Goal: Task Accomplishment & Management: Manage account settings

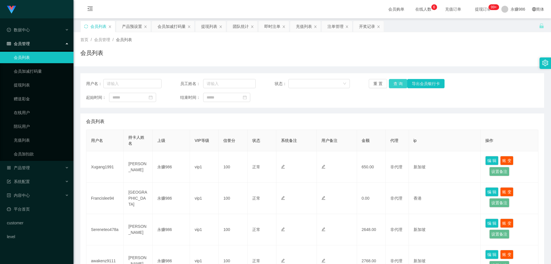
click at [395, 82] on button "查 询" at bounding box center [398, 83] width 18 height 9
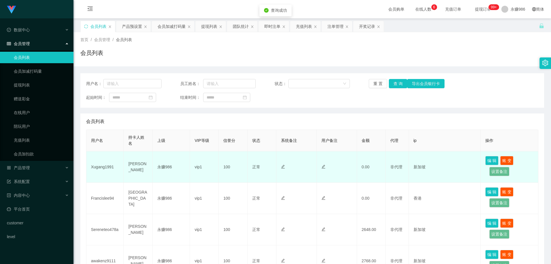
click at [103, 165] on td "Xugang1991" at bounding box center [104, 166] width 37 height 31
copy td "Xugang1991"
click at [491, 160] on button "编 辑" at bounding box center [491, 160] width 13 height 9
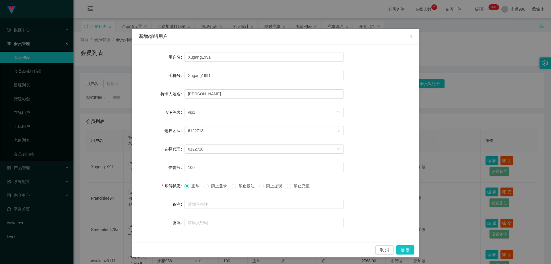
click at [213, 187] on span "禁止登录" at bounding box center [219, 185] width 21 height 5
click at [399, 249] on button "确 定" at bounding box center [405, 249] width 18 height 9
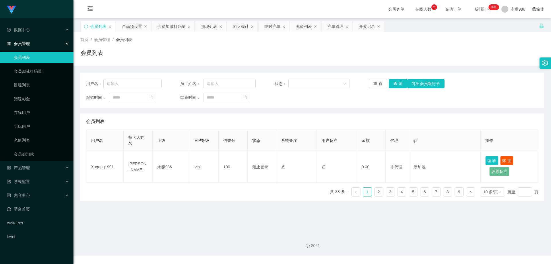
click at [35, 53] on link "会员列表" at bounding box center [41, 57] width 55 height 11
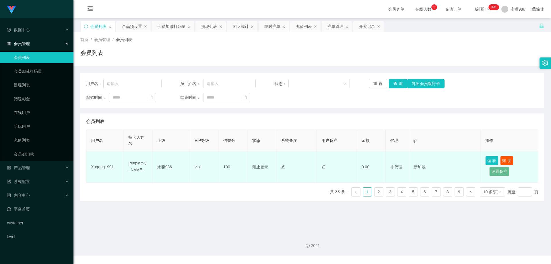
click at [105, 168] on td "Xugang1991" at bounding box center [104, 166] width 37 height 31
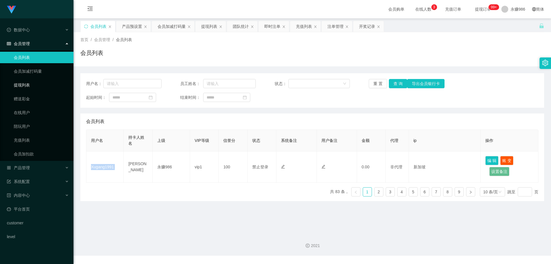
copy td "Xugang1991"
drag, startPoint x: 34, startPoint y: 166, endPoint x: 44, endPoint y: 172, distance: 12.0
click at [35, 167] on div "产品管理" at bounding box center [36, 167] width 73 height 11
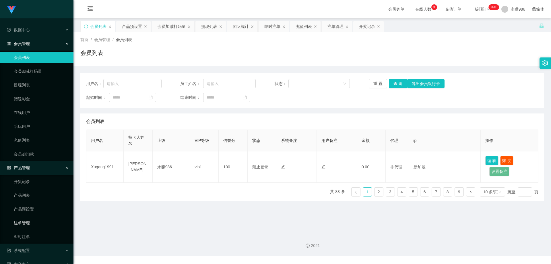
click at [29, 223] on link "注单管理" at bounding box center [41, 222] width 55 height 11
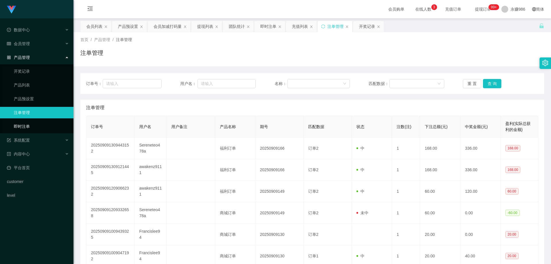
click at [24, 129] on link "即时注单" at bounding box center [41, 126] width 55 height 11
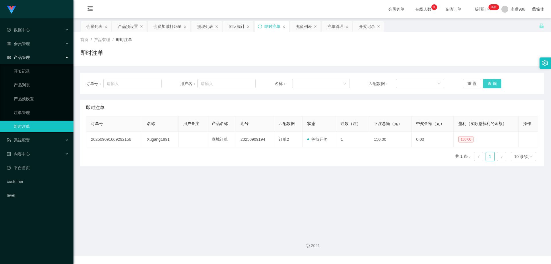
click at [483, 82] on button "查 询" at bounding box center [492, 83] width 18 height 9
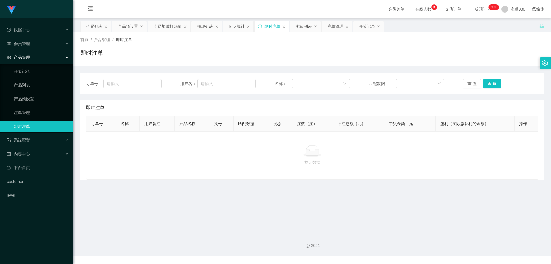
click at [480, 84] on div "重 置 查 询" at bounding box center [500, 83] width 75 height 9
click at [488, 82] on button "查 询" at bounding box center [492, 83] width 18 height 9
click at [24, 106] on ul "开奖记录 产品列表 产品预设置 注单管理 即时注单" at bounding box center [36, 98] width 73 height 69
click at [29, 98] on link "产品预设置" at bounding box center [41, 98] width 55 height 11
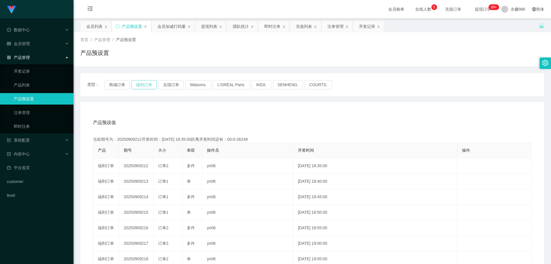
click at [152, 85] on button "福利订单" at bounding box center [143, 84] width 25 height 9
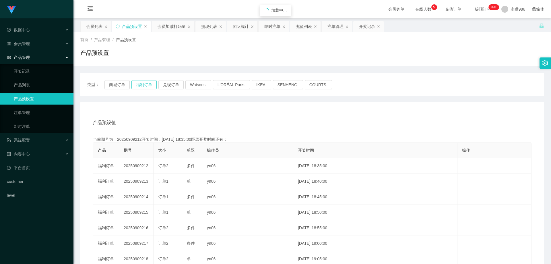
click at [152, 85] on button "福利订单" at bounding box center [143, 84] width 25 height 9
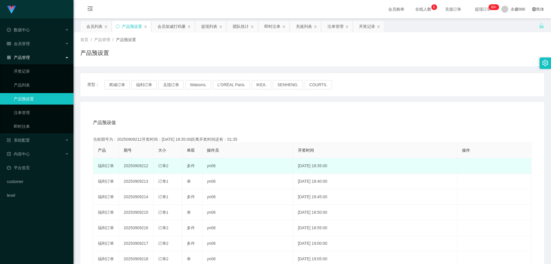
drag, startPoint x: 147, startPoint y: 168, endPoint x: 142, endPoint y: 168, distance: 5.2
click at [142, 168] on td "20250909212" at bounding box center [136, 165] width 34 height 15
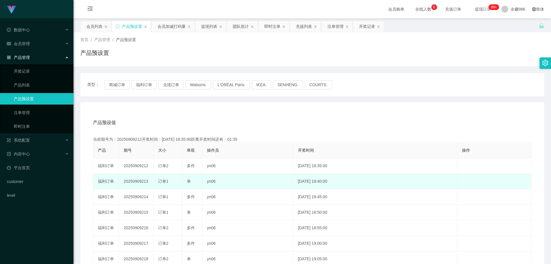
copy td "212"
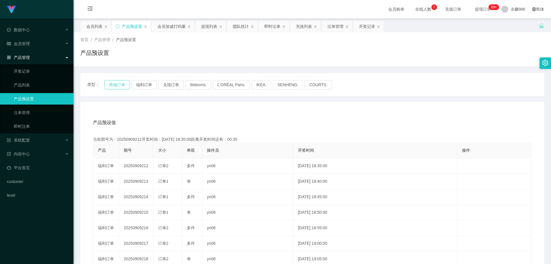
click at [122, 85] on button "商城订单" at bounding box center [116, 84] width 25 height 9
click at [36, 122] on link "即时注单" at bounding box center [41, 126] width 55 height 11
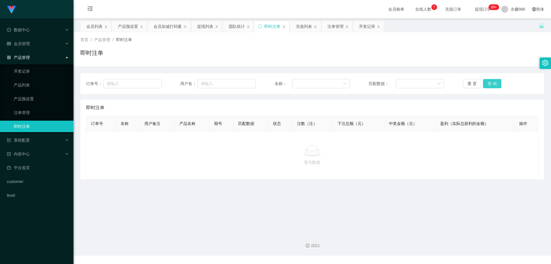
click at [486, 84] on button "查 询" at bounding box center [492, 83] width 18 height 9
click at [32, 43] on div "会员管理" at bounding box center [36, 43] width 73 height 11
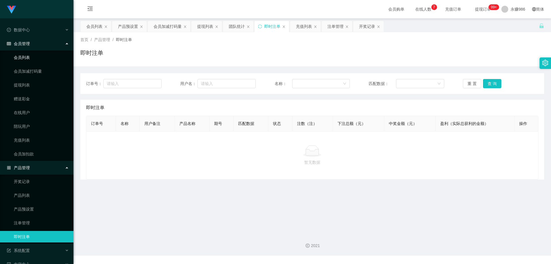
click at [29, 53] on link "会员列表" at bounding box center [41, 57] width 55 height 11
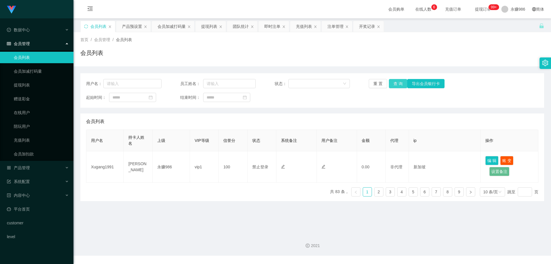
click at [399, 87] on button "查 询" at bounding box center [398, 83] width 18 height 9
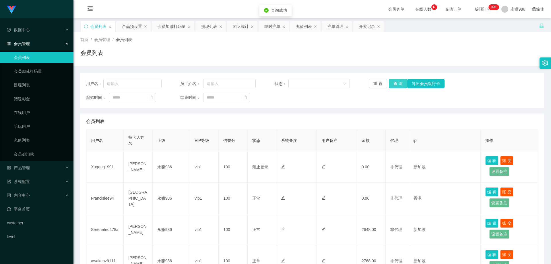
click at [397, 86] on button "查 询" at bounding box center [398, 83] width 18 height 9
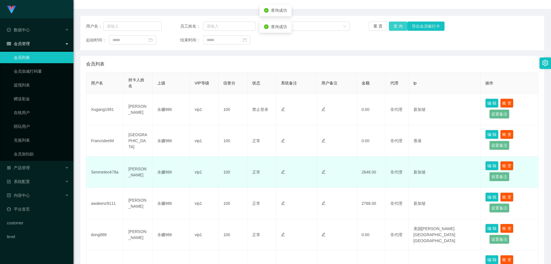
scroll to position [115, 0]
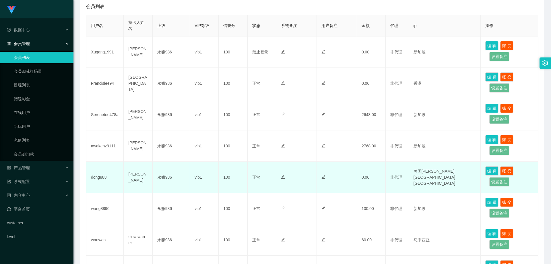
click at [93, 176] on td "dong888" at bounding box center [104, 177] width 37 height 31
copy td "dong888"
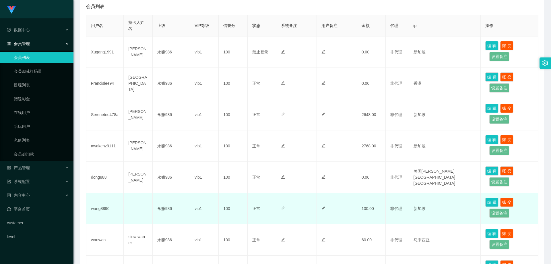
click at [101, 206] on td "wang8890" at bounding box center [104, 208] width 37 height 31
copy td "wang8890"
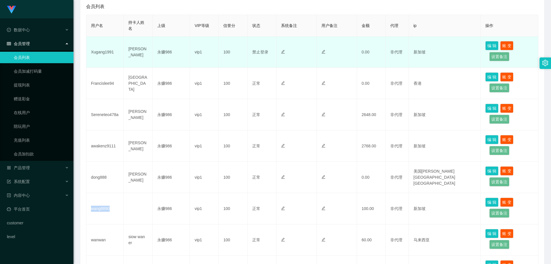
scroll to position [29, 0]
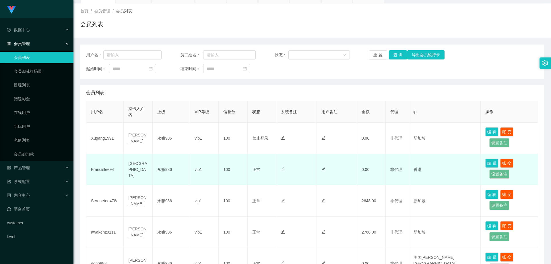
click at [104, 168] on td "Francislee94" at bounding box center [104, 169] width 37 height 31
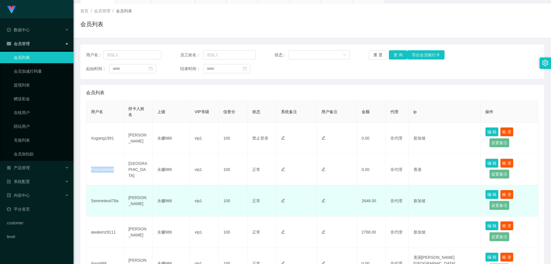
copy td "Francislee94"
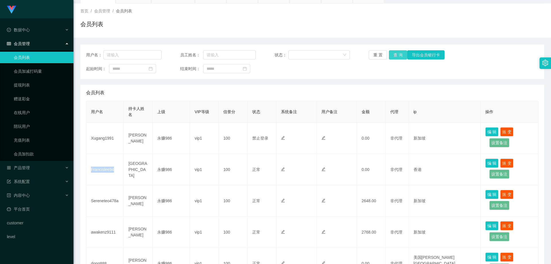
click at [393, 58] on button "查 询" at bounding box center [398, 54] width 18 height 9
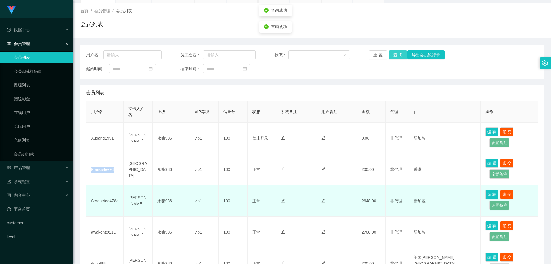
scroll to position [115, 0]
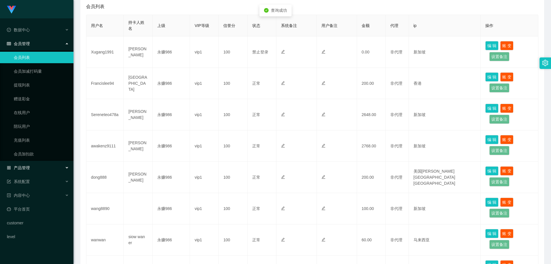
click at [36, 170] on div "产品管理" at bounding box center [36, 167] width 73 height 11
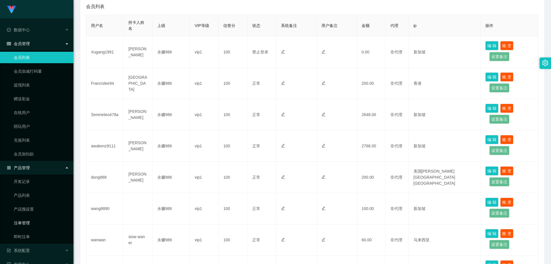
click at [31, 223] on link "注单管理" at bounding box center [41, 222] width 55 height 11
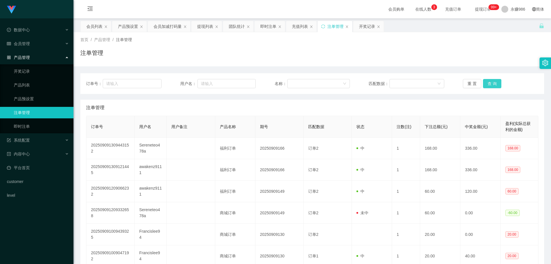
click at [484, 81] on button "查 询" at bounding box center [492, 83] width 18 height 9
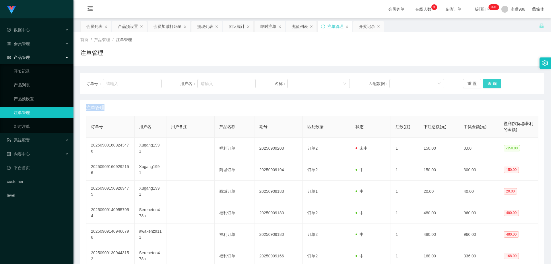
click at [484, 81] on div "重 置 查 询" at bounding box center [500, 83] width 75 height 9
click at [484, 81] on button "查 询" at bounding box center [492, 83] width 18 height 9
click at [484, 81] on div "重 置 查 询" at bounding box center [500, 83] width 75 height 9
click at [484, 81] on button "查 询" at bounding box center [492, 83] width 18 height 9
click at [491, 81] on button "查 询" at bounding box center [492, 83] width 18 height 9
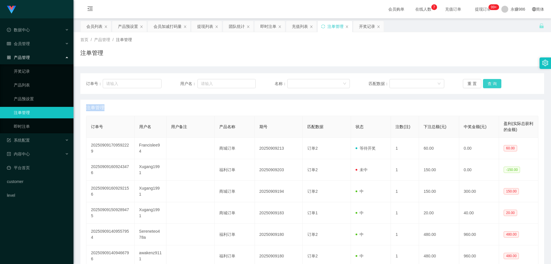
click at [491, 82] on button "查 询" at bounding box center [492, 83] width 18 height 9
click at [491, 82] on div "重 置 查 询" at bounding box center [500, 83] width 75 height 9
click at [491, 82] on button "查 询" at bounding box center [492, 83] width 18 height 9
click at [491, 82] on div "重 置 查 询" at bounding box center [500, 83] width 75 height 9
click at [491, 82] on button "查 询" at bounding box center [492, 83] width 18 height 9
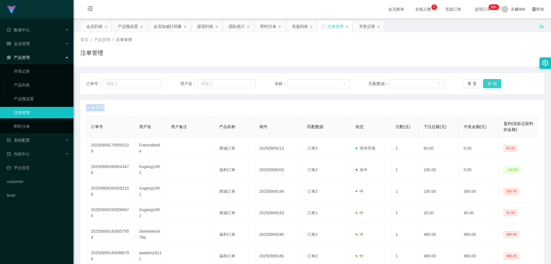
click at [491, 82] on div "重 置 查 询" at bounding box center [500, 83] width 75 height 9
click at [491, 82] on button "查 询" at bounding box center [492, 83] width 18 height 9
click at [491, 82] on div "重 置 查 询" at bounding box center [500, 83] width 75 height 9
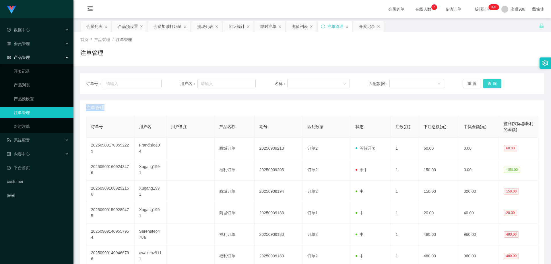
click at [491, 82] on button "查 询" at bounding box center [492, 83] width 18 height 9
click at [491, 82] on div "重 置 查 询" at bounding box center [500, 83] width 75 height 9
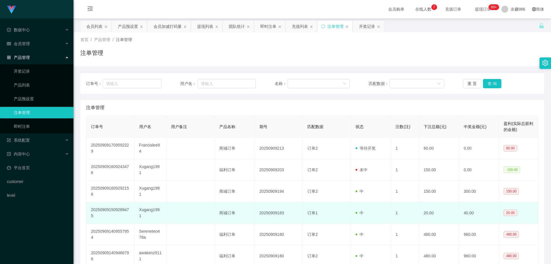
click at [399, 206] on td "1" at bounding box center [405, 213] width 28 height 22
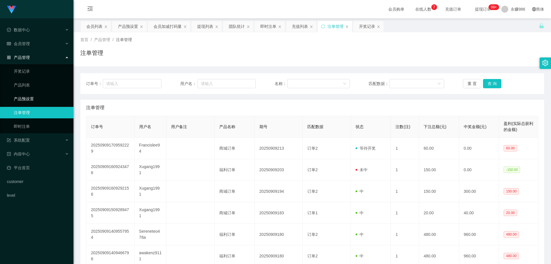
click at [39, 104] on link "产品预设置" at bounding box center [41, 98] width 55 height 11
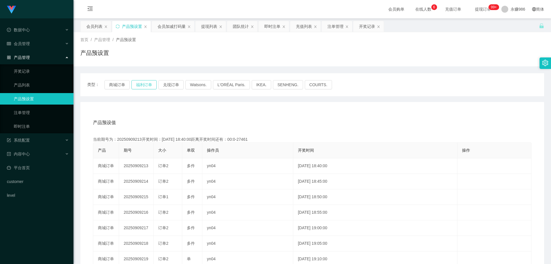
click at [145, 84] on button "福利订单" at bounding box center [143, 84] width 25 height 9
click at [145, 83] on button "福利订单" at bounding box center [143, 84] width 25 height 9
click at [145, 84] on button "福利订单" at bounding box center [143, 84] width 25 height 9
click at [22, 124] on link "即时注单" at bounding box center [41, 126] width 55 height 11
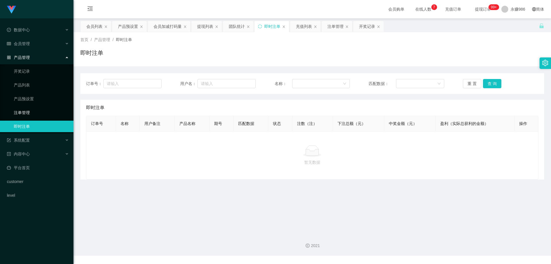
click at [36, 115] on link "注单管理" at bounding box center [41, 112] width 55 height 11
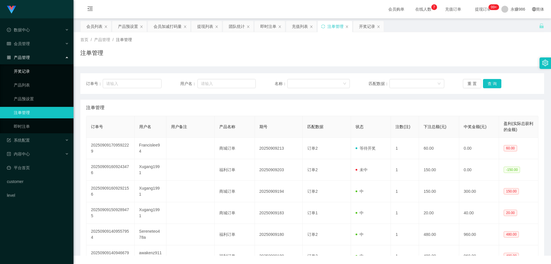
click at [30, 71] on link "开奖记录" at bounding box center [41, 70] width 55 height 11
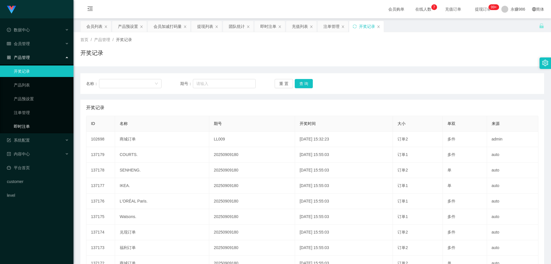
click at [30, 127] on link "即时注单" at bounding box center [41, 126] width 55 height 11
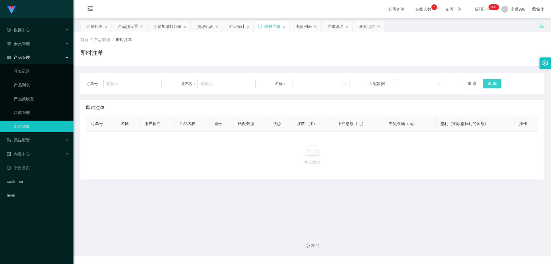
click at [486, 82] on button "查 询" at bounding box center [492, 83] width 18 height 9
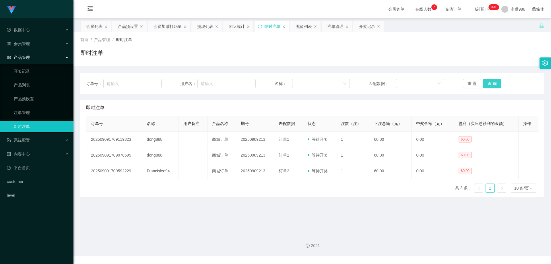
click at [486, 82] on button "查 询" at bounding box center [492, 83] width 18 height 9
click at [489, 86] on button "查 询" at bounding box center [492, 83] width 18 height 9
click at [33, 139] on div "系统配置" at bounding box center [36, 139] width 73 height 11
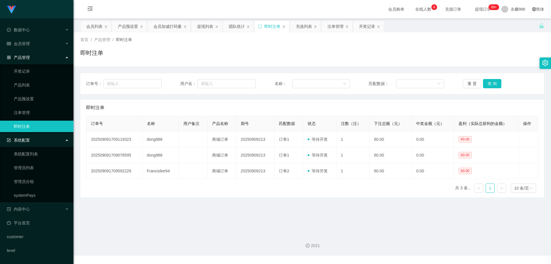
click at [60, 139] on div "系统配置" at bounding box center [36, 139] width 73 height 11
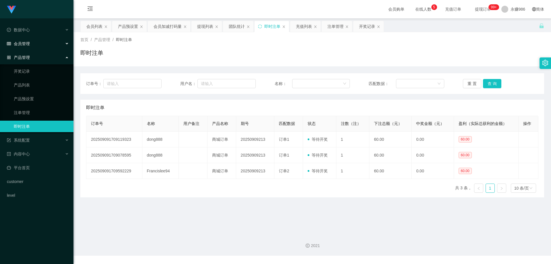
click at [33, 44] on div "会员管理" at bounding box center [36, 43] width 73 height 11
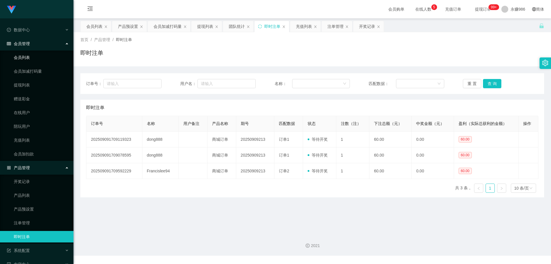
click at [30, 54] on link "会员列表" at bounding box center [41, 57] width 55 height 11
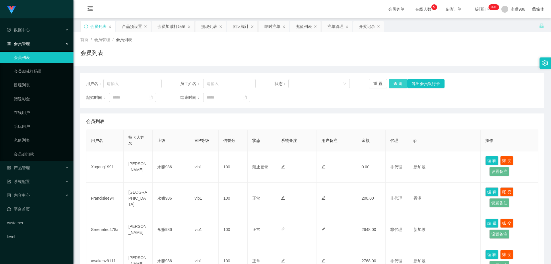
click at [403, 83] on button "查 询" at bounding box center [398, 83] width 18 height 9
click at [399, 83] on button "查 询" at bounding box center [398, 83] width 18 height 9
click at [399, 83] on div "重 置 查 询 导出会员银行卡" at bounding box center [406, 83] width 75 height 9
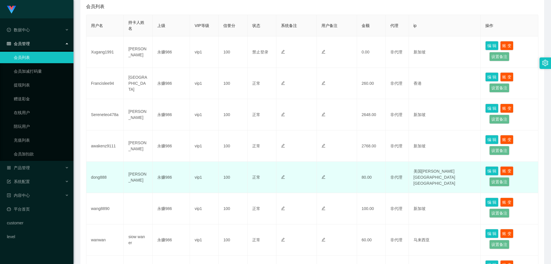
scroll to position [29, 0]
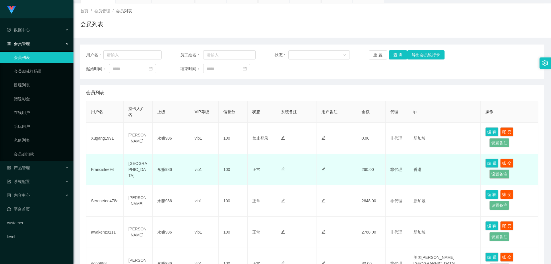
click at [101, 167] on td "Francislee94" at bounding box center [104, 169] width 37 height 31
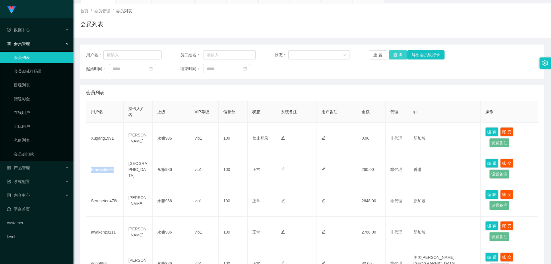
click at [400, 54] on button "查 询" at bounding box center [398, 54] width 18 height 9
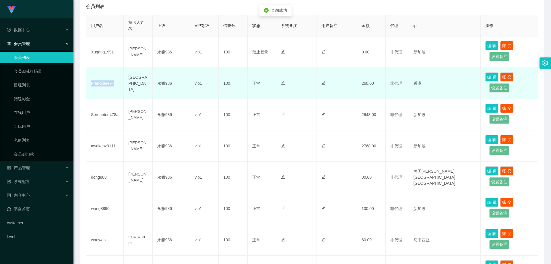
scroll to position [57, 0]
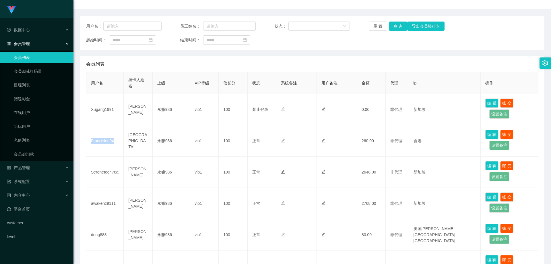
click at [36, 54] on link "会员列表" at bounding box center [41, 57] width 55 height 11
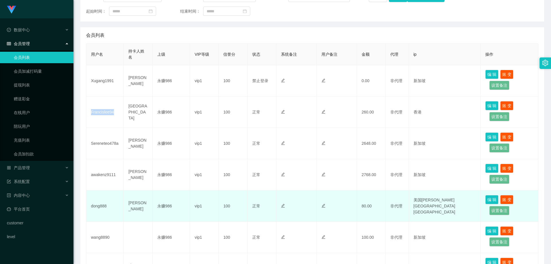
scroll to position [115, 0]
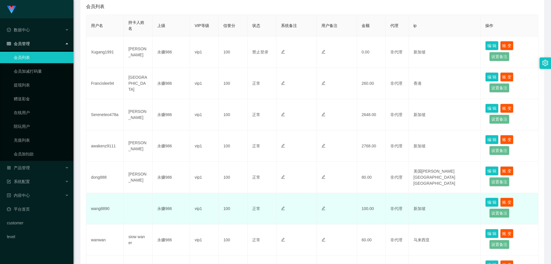
click at [101, 205] on td "wang8890" at bounding box center [104, 208] width 37 height 31
drag, startPoint x: 101, startPoint y: 205, endPoint x: 117, endPoint y: 201, distance: 16.5
click at [101, 205] on td "wang8890" at bounding box center [104, 208] width 37 height 31
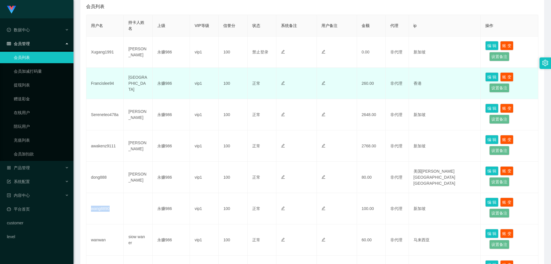
copy td "wang8890"
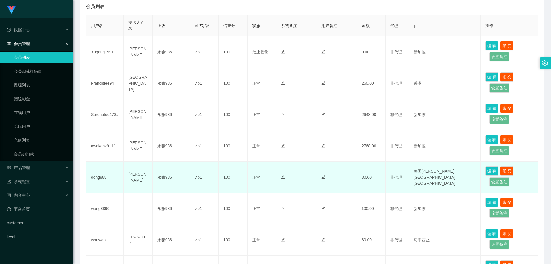
click at [96, 177] on td "dong888" at bounding box center [104, 177] width 37 height 31
copy td "dong888"
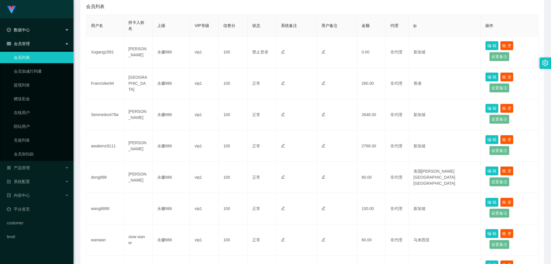
click at [32, 34] on div "数据中心" at bounding box center [36, 29] width 73 height 11
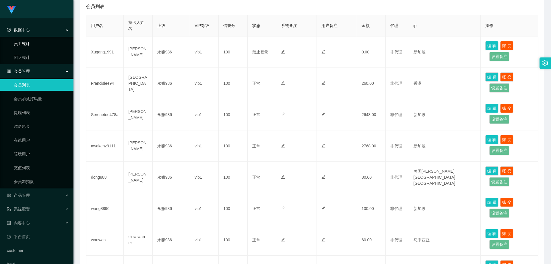
click at [36, 48] on link "员工统计" at bounding box center [41, 43] width 55 height 11
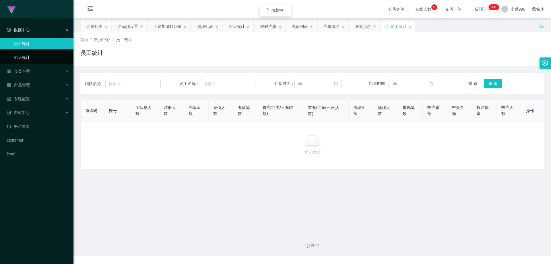
click at [34, 57] on link "团队统计" at bounding box center [41, 57] width 55 height 11
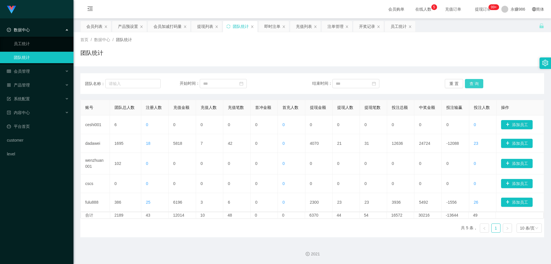
click at [478, 82] on button "查 询" at bounding box center [474, 83] width 18 height 9
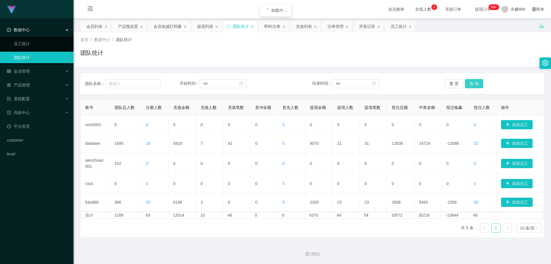
click at [478, 82] on button "查 询" at bounding box center [474, 83] width 18 height 9
